Goal: Task Accomplishment & Management: Complete application form

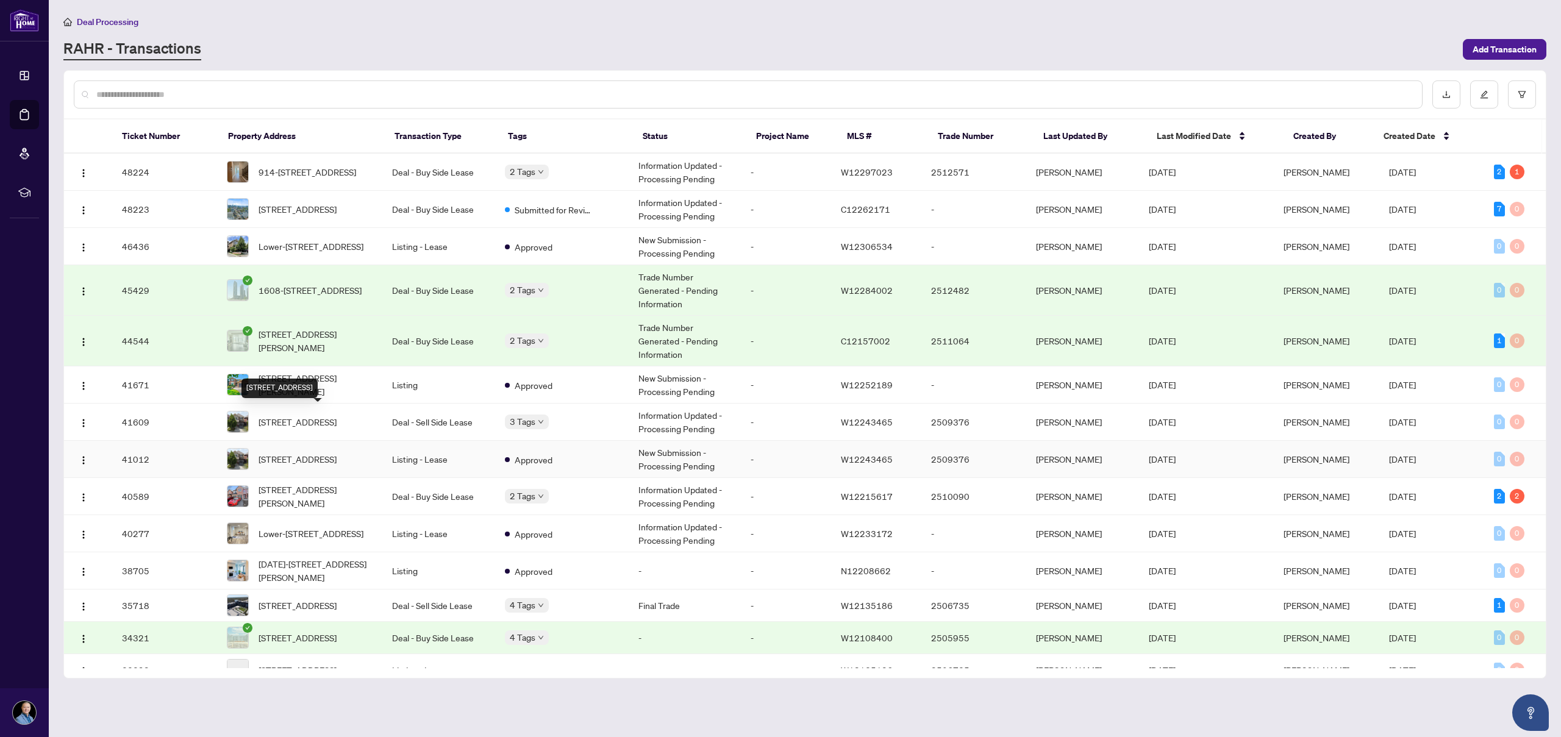
scroll to position [2, 0]
click at [297, 376] on span "[STREET_ADDRESS][PERSON_NAME]" at bounding box center [315, 382] width 114 height 27
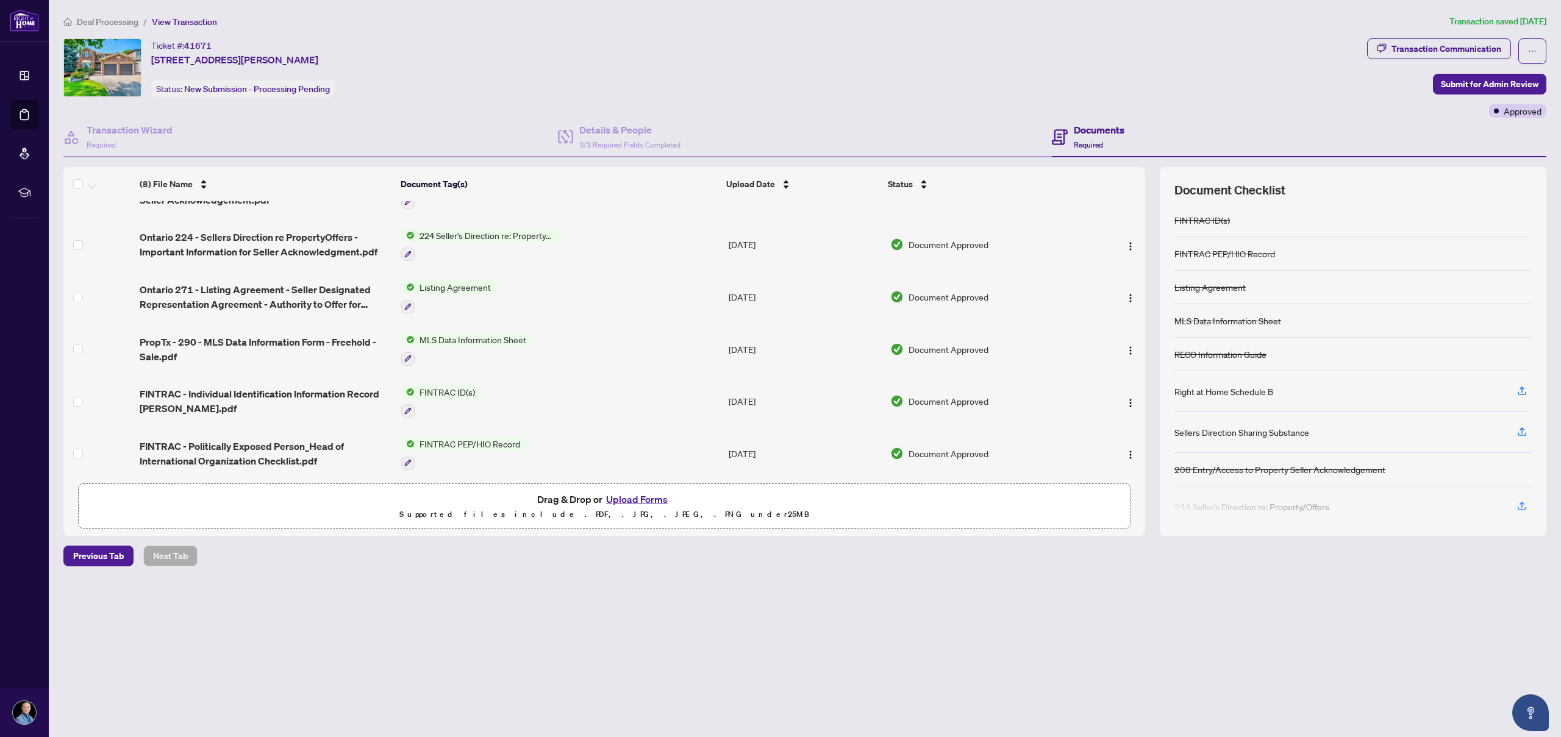
scroll to position [139, 0]
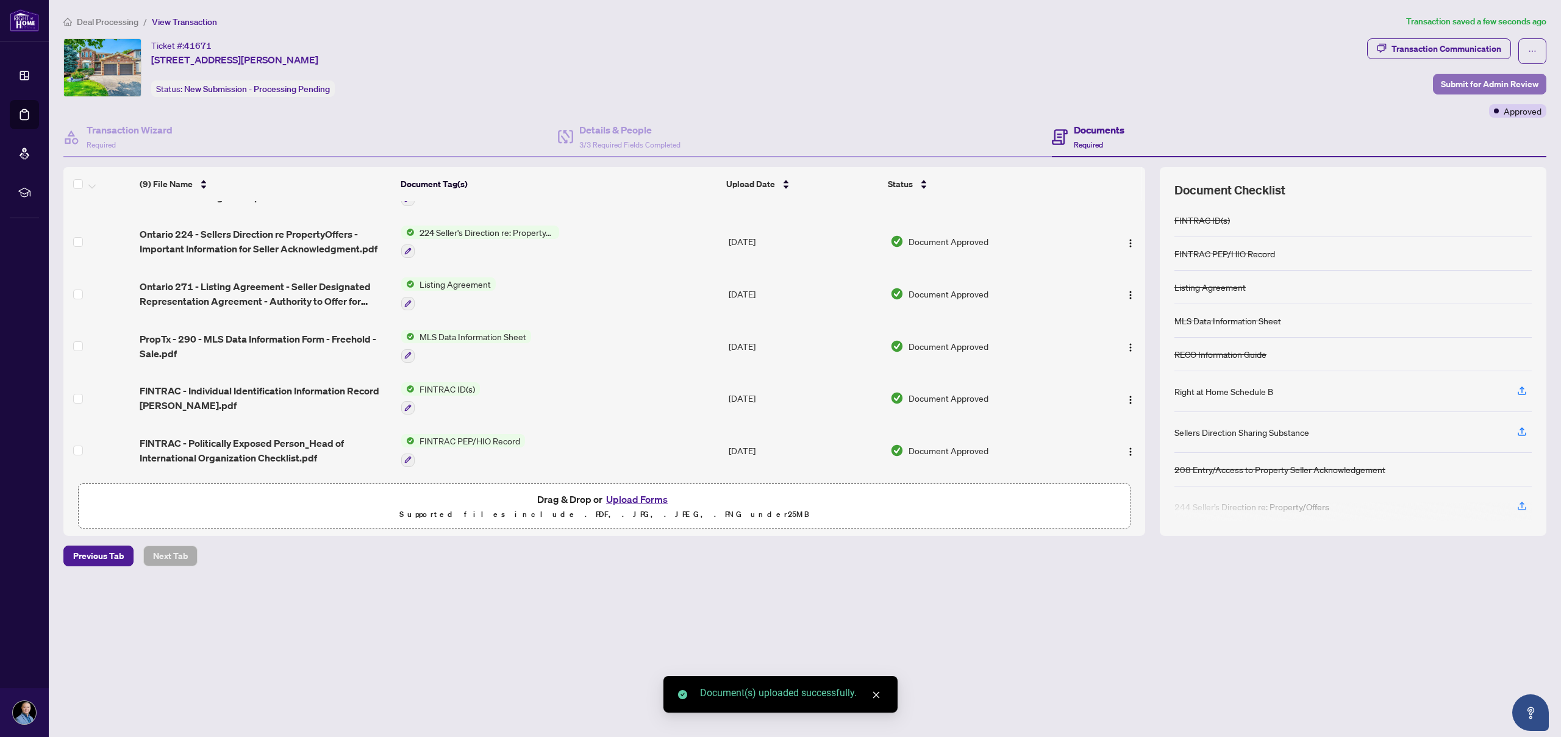
click at [1476, 82] on span "Submit for Admin Review" at bounding box center [1489, 84] width 98 height 20
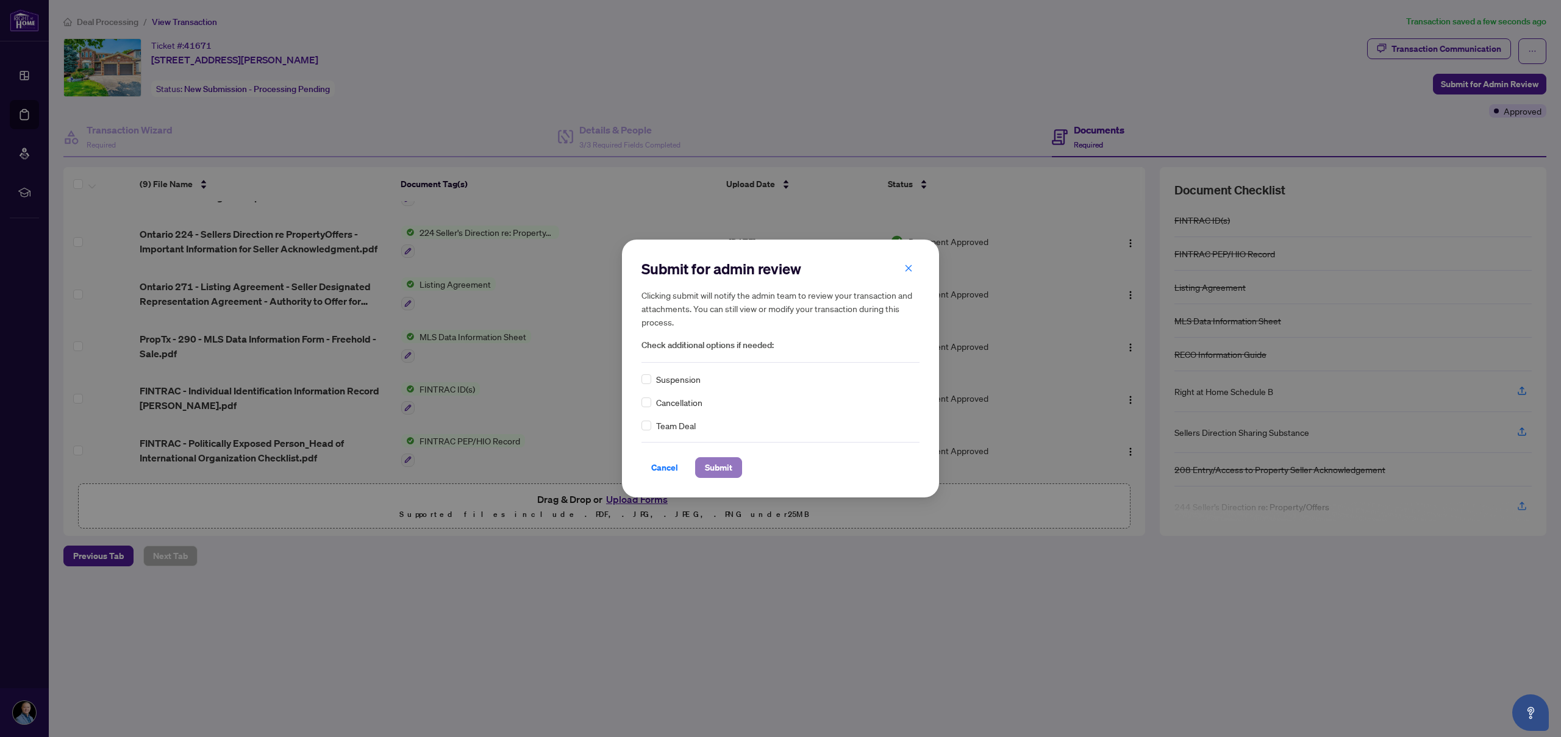
click at [709, 465] on span "Submit" at bounding box center [718, 468] width 27 height 20
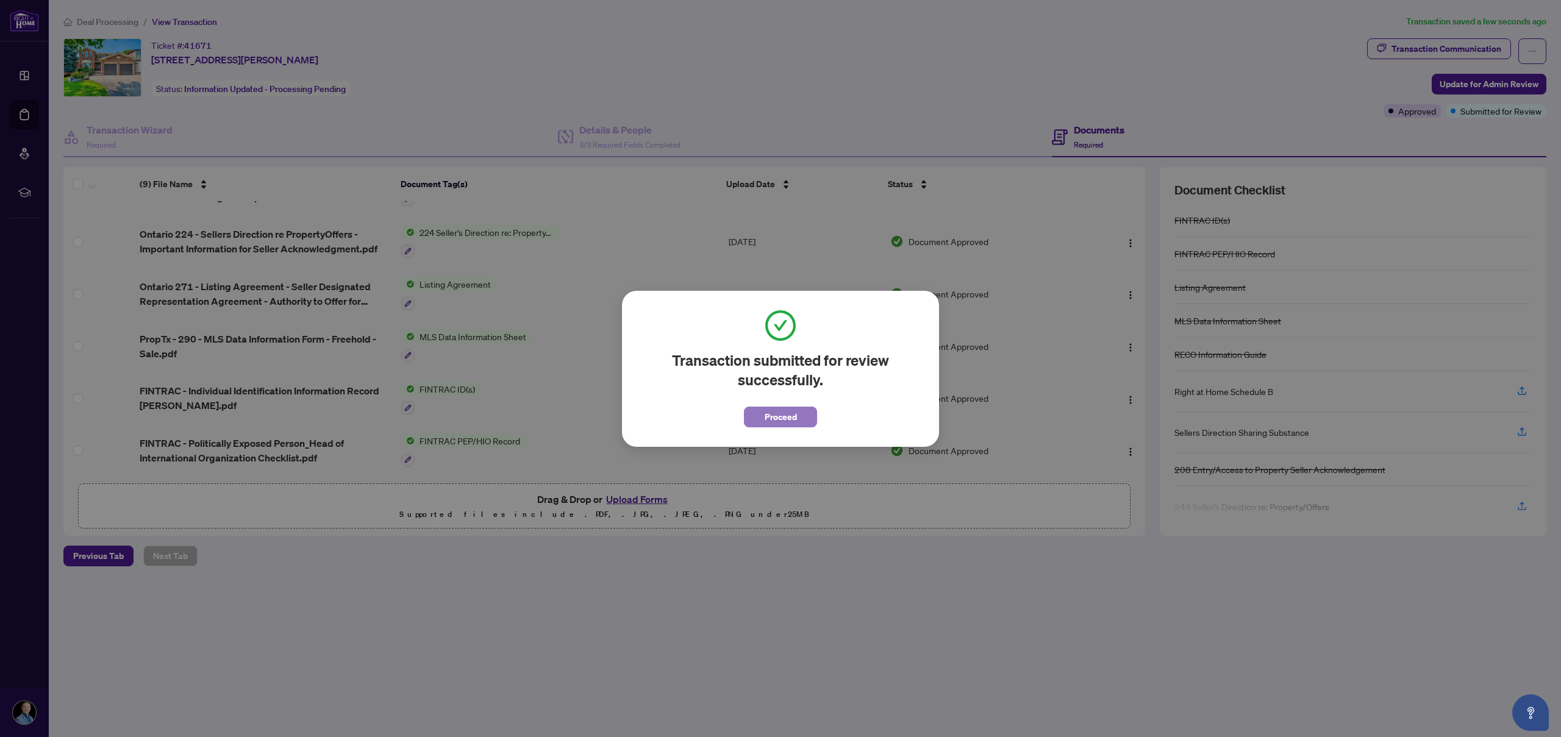
click at [780, 418] on span "Proceed" at bounding box center [780, 417] width 32 height 20
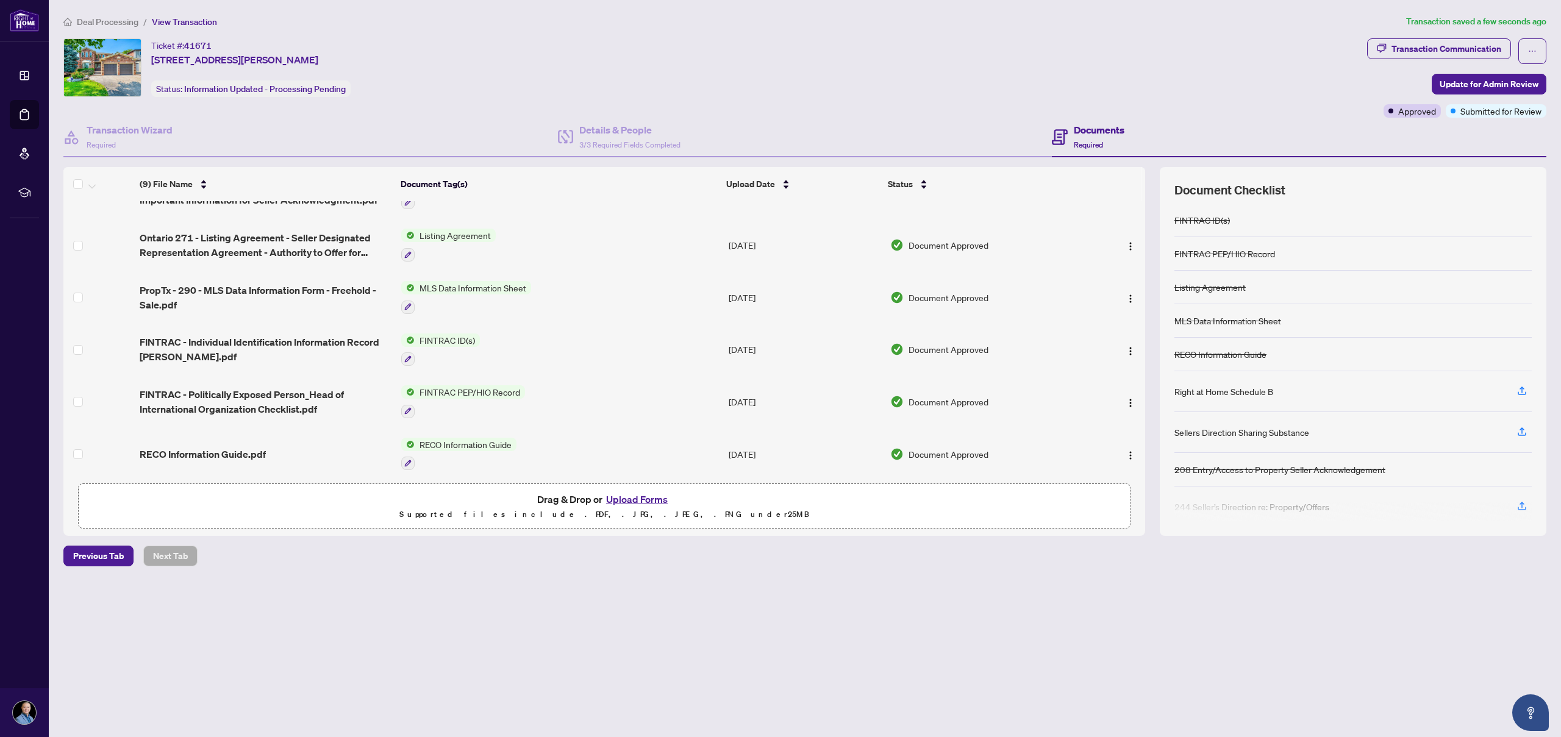
scroll to position [0, 0]
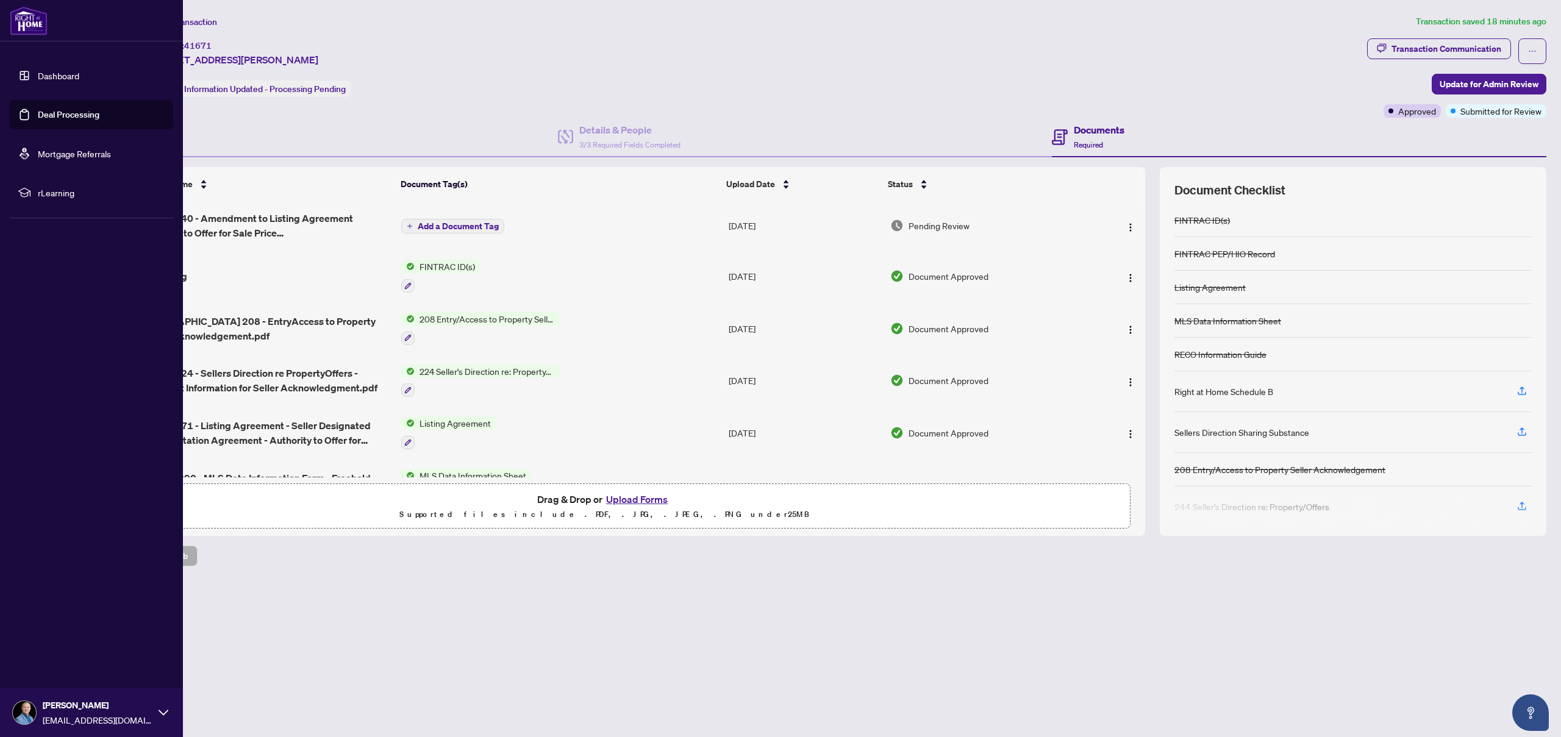
click at [49, 112] on link "Deal Processing" at bounding box center [69, 114] width 62 height 11
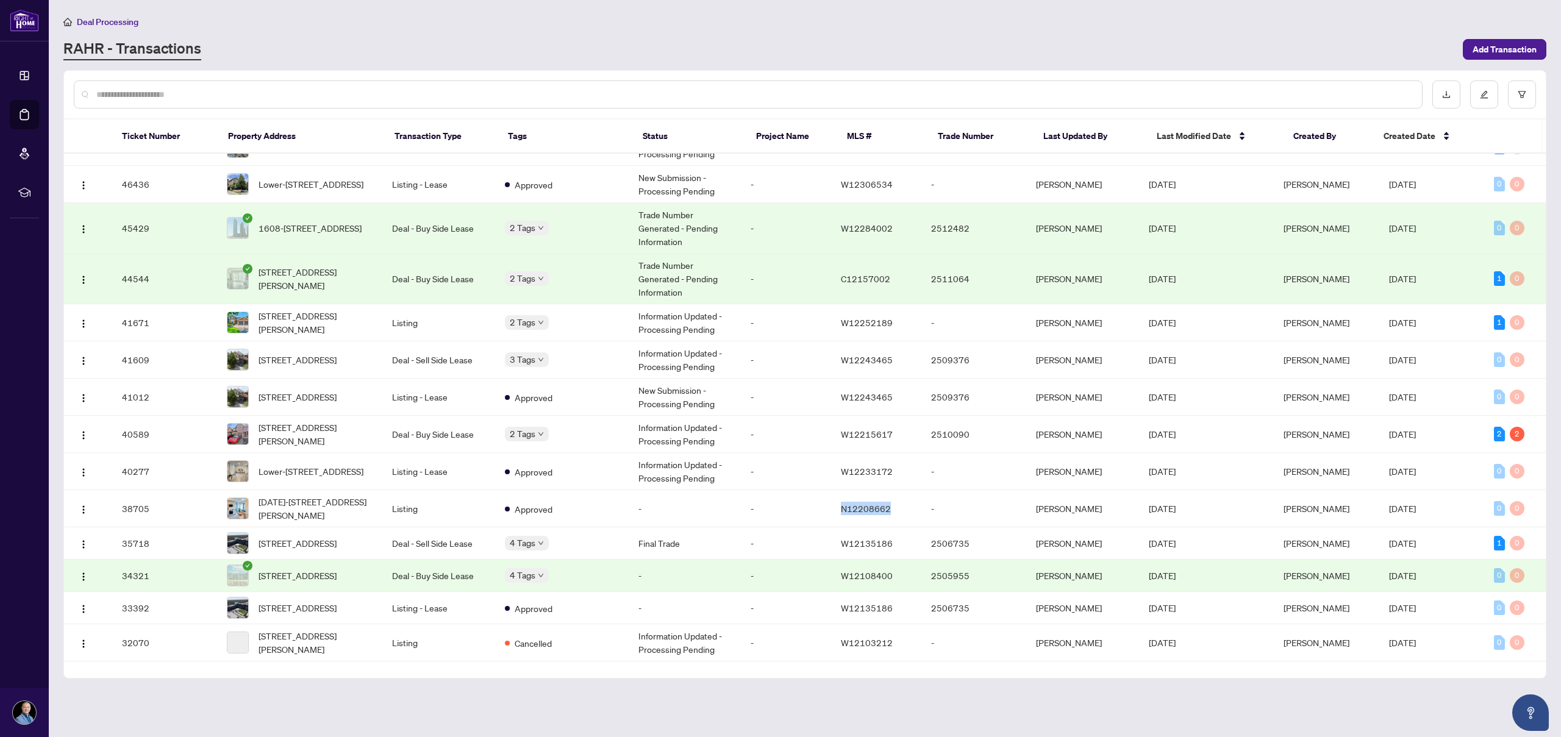
scroll to position [198, 0]
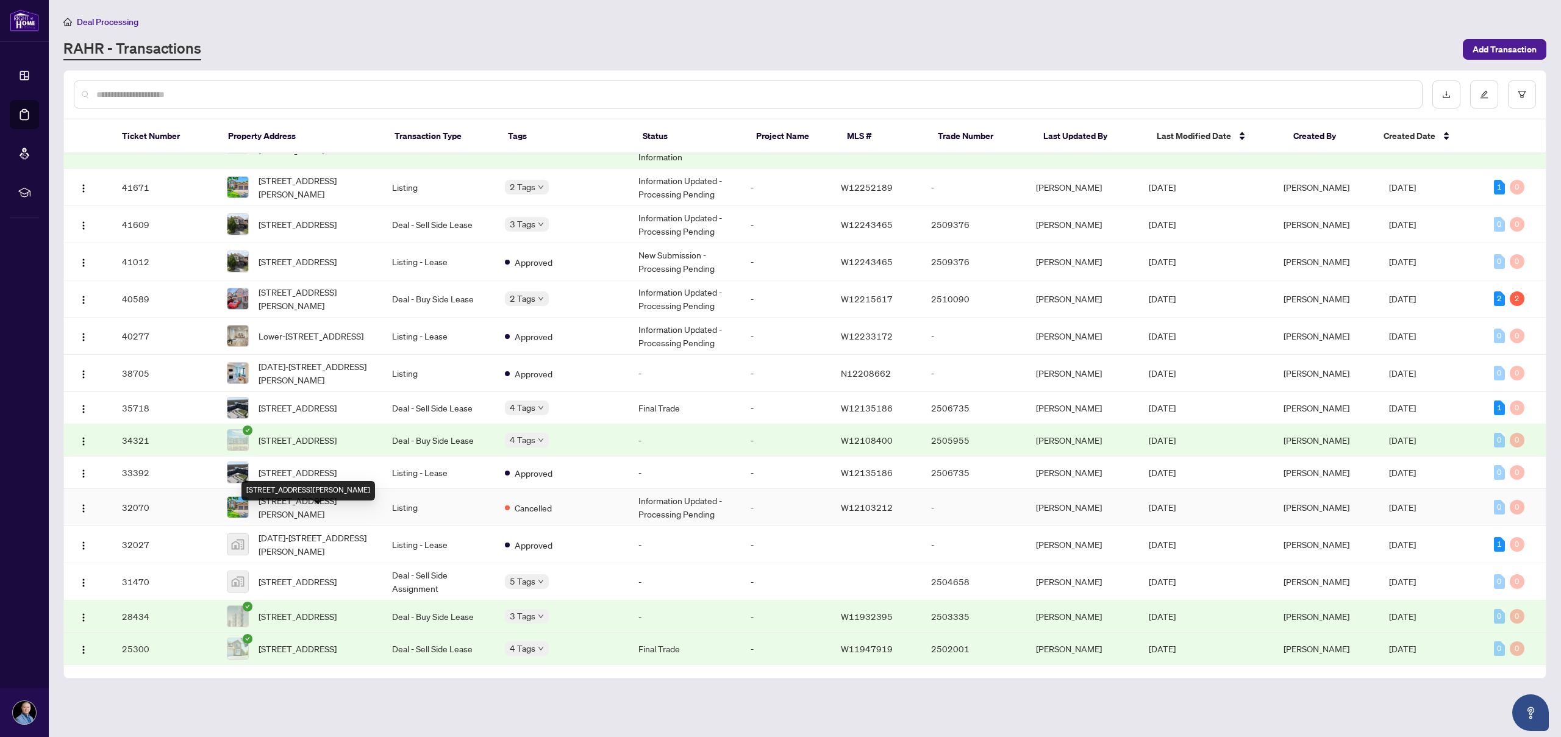
click at [321, 521] on span "[STREET_ADDRESS][PERSON_NAME]" at bounding box center [315, 507] width 114 height 27
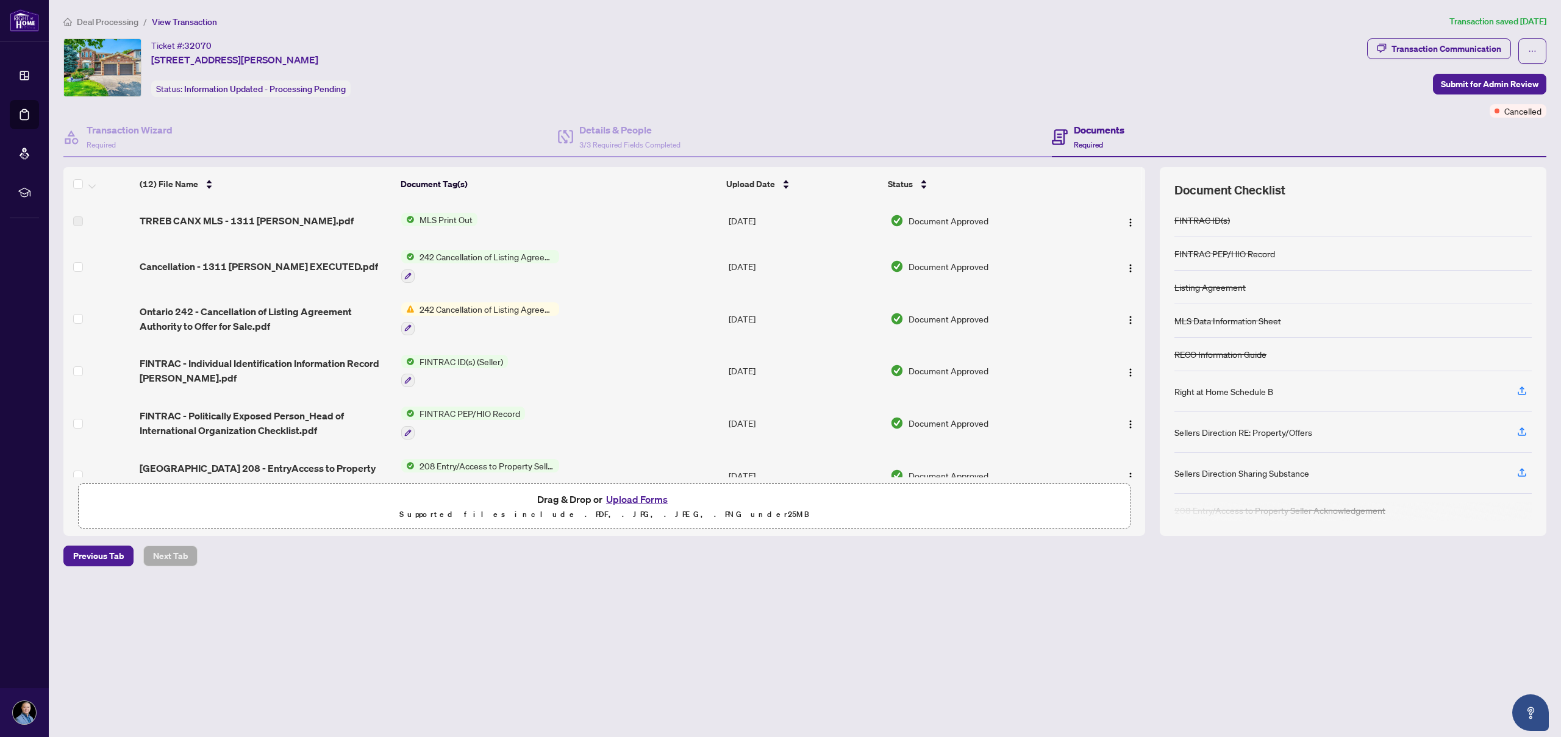
click at [1091, 136] on h4 "Documents" at bounding box center [1098, 130] width 51 height 15
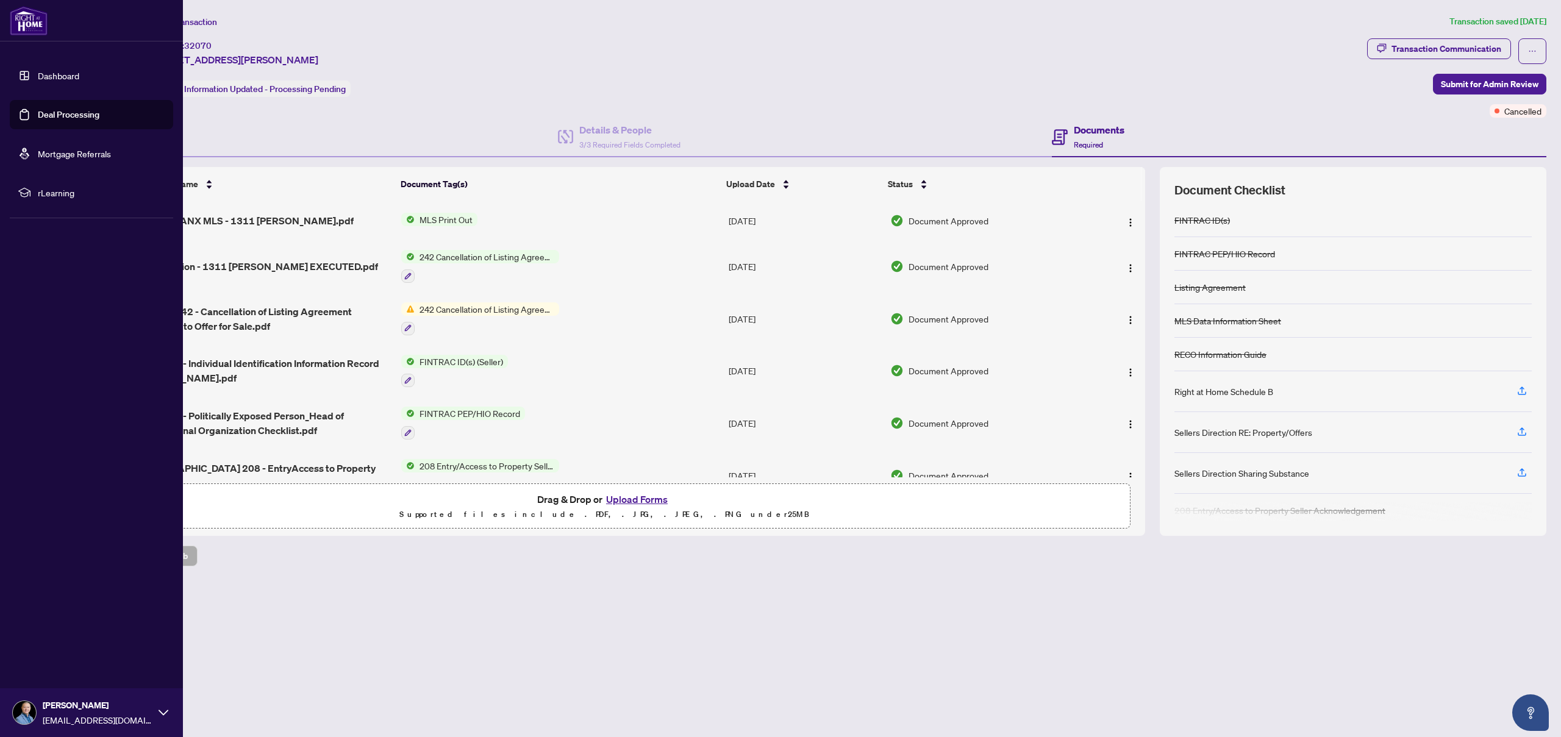
click at [55, 118] on link "Deal Processing" at bounding box center [69, 114] width 62 height 11
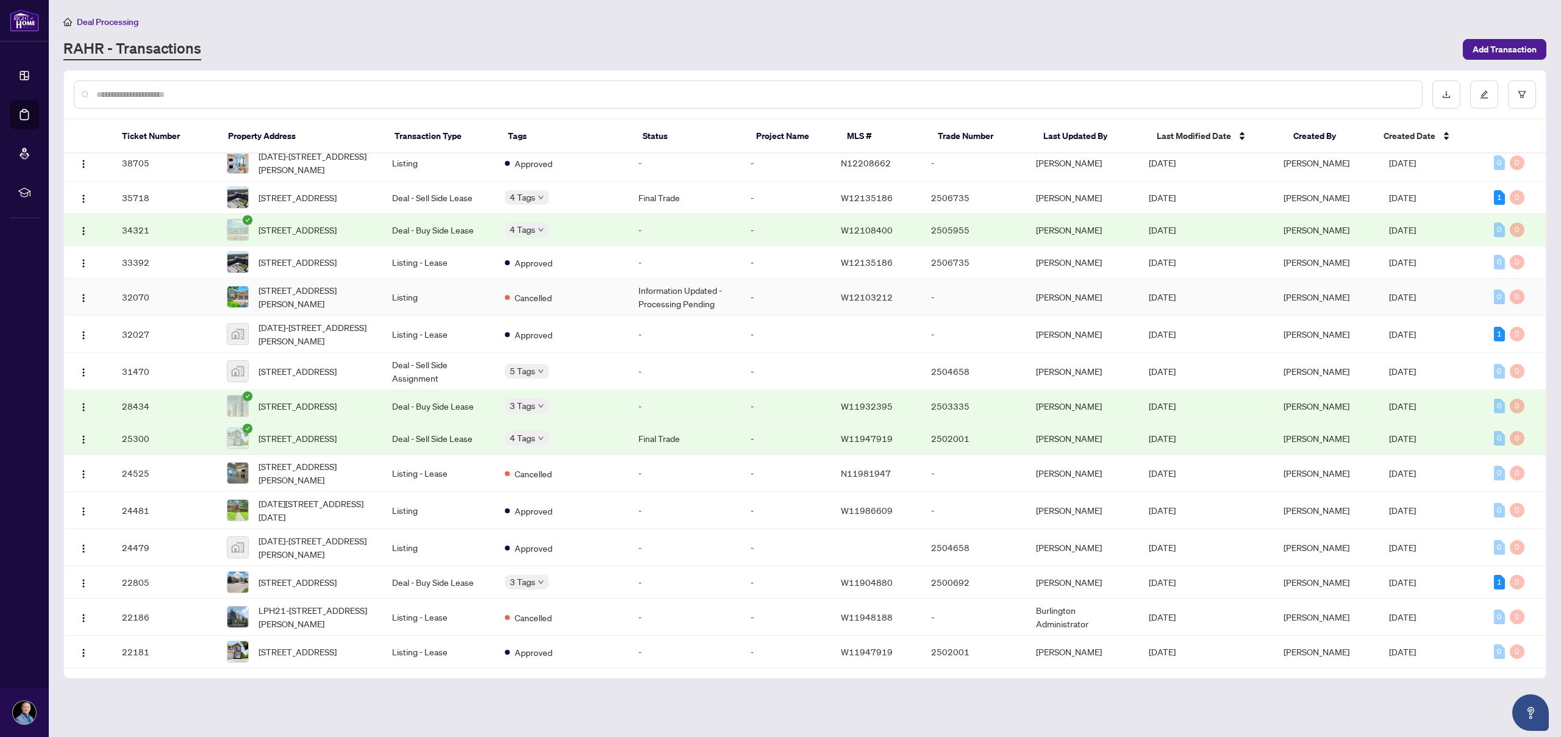
scroll to position [442, 0]
click at [311, 505] on div "[DATE]-[STREET_ADDRESS][PERSON_NAME]" at bounding box center [317, 501] width 152 height 30
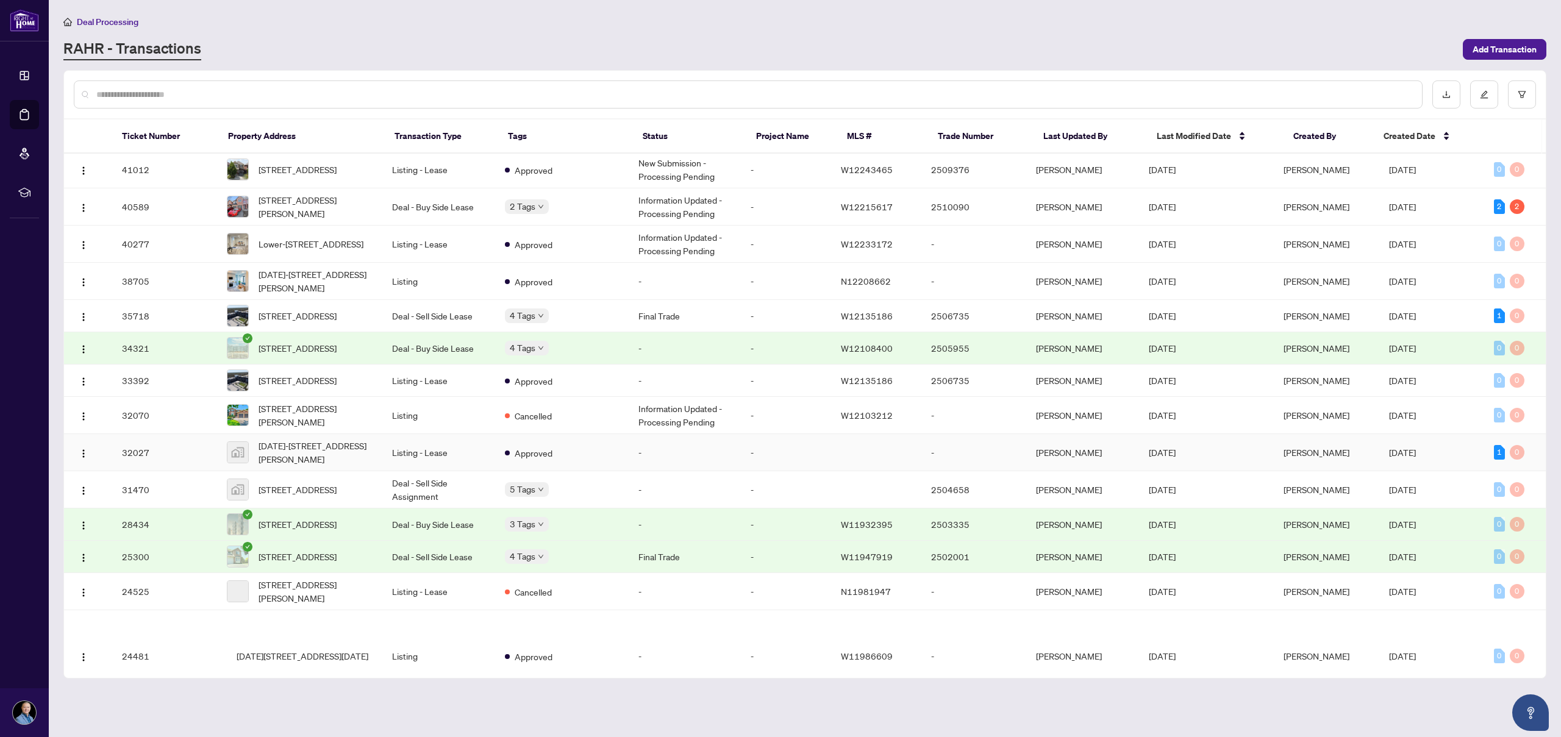
scroll to position [298, 0]
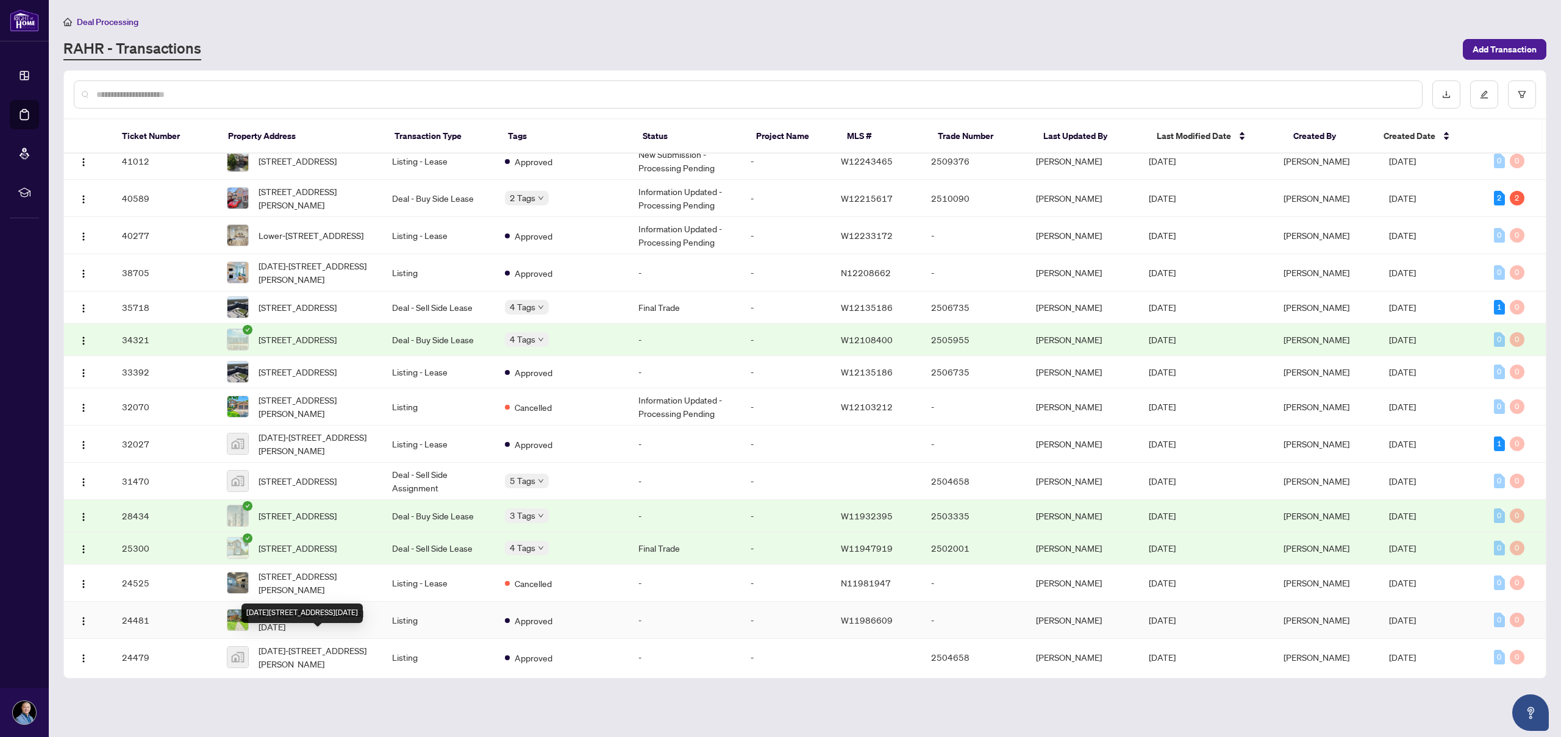
click at [307, 633] on span "[DATE][STREET_ADDRESS][DATE]" at bounding box center [315, 620] width 114 height 27
